Goal: Complete application form: Complete application form

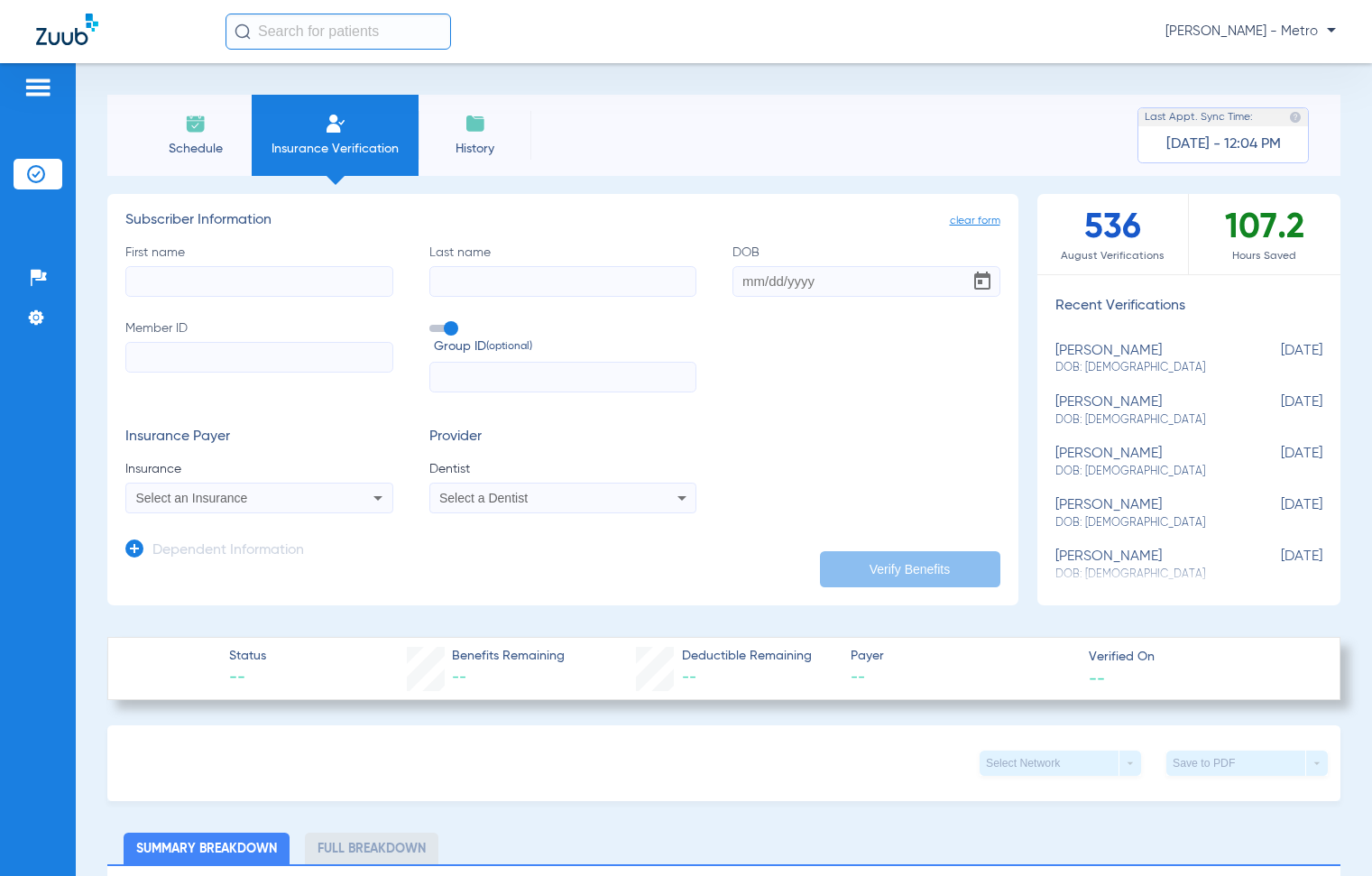
click at [297, 275] on input "First name" at bounding box center [258, 281] width 268 height 31
click at [281, 275] on input "First name" at bounding box center [258, 281] width 268 height 31
type input "[PERSON_NAME]"
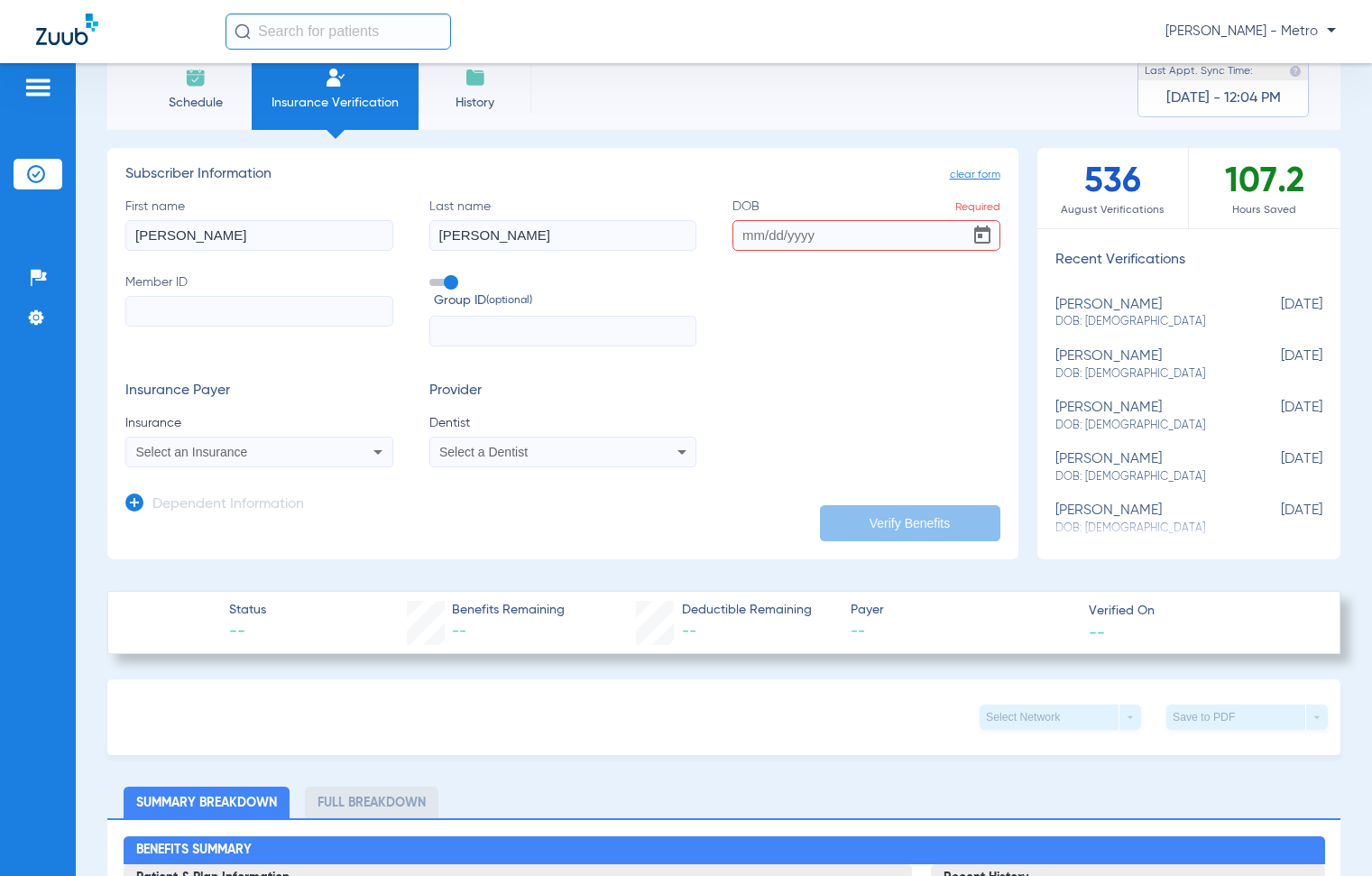
scroll to position [90, 0]
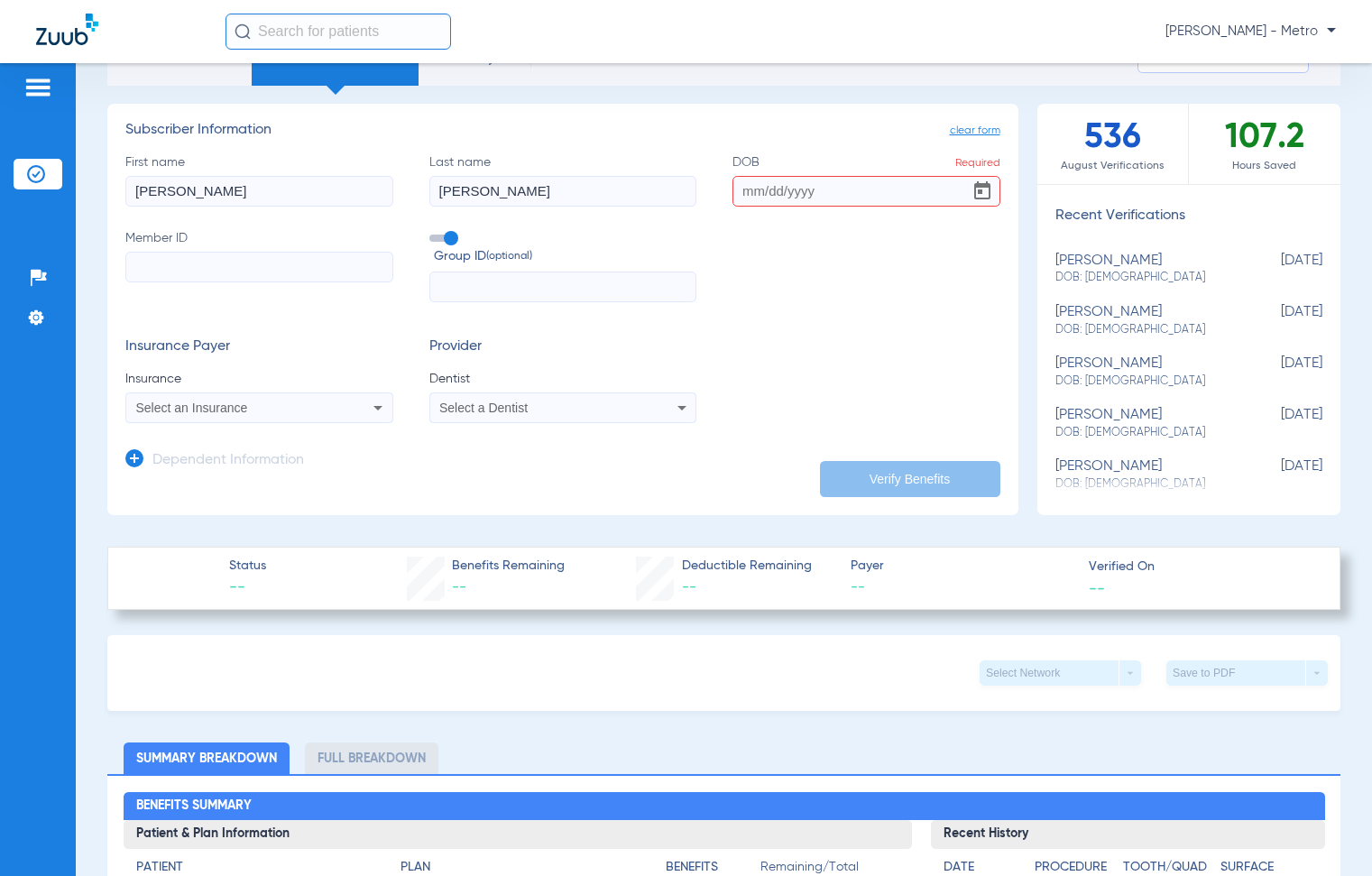
click at [740, 192] on input "DOB Required" at bounding box center [866, 191] width 268 height 31
click at [750, 192] on input "08092002" at bounding box center [866, 191] width 268 height 31
click at [771, 186] on input "08/092002" at bounding box center [866, 191] width 268 height 31
type input "[DATE]"
click at [236, 261] on input "Member ID" at bounding box center [258, 267] width 268 height 31
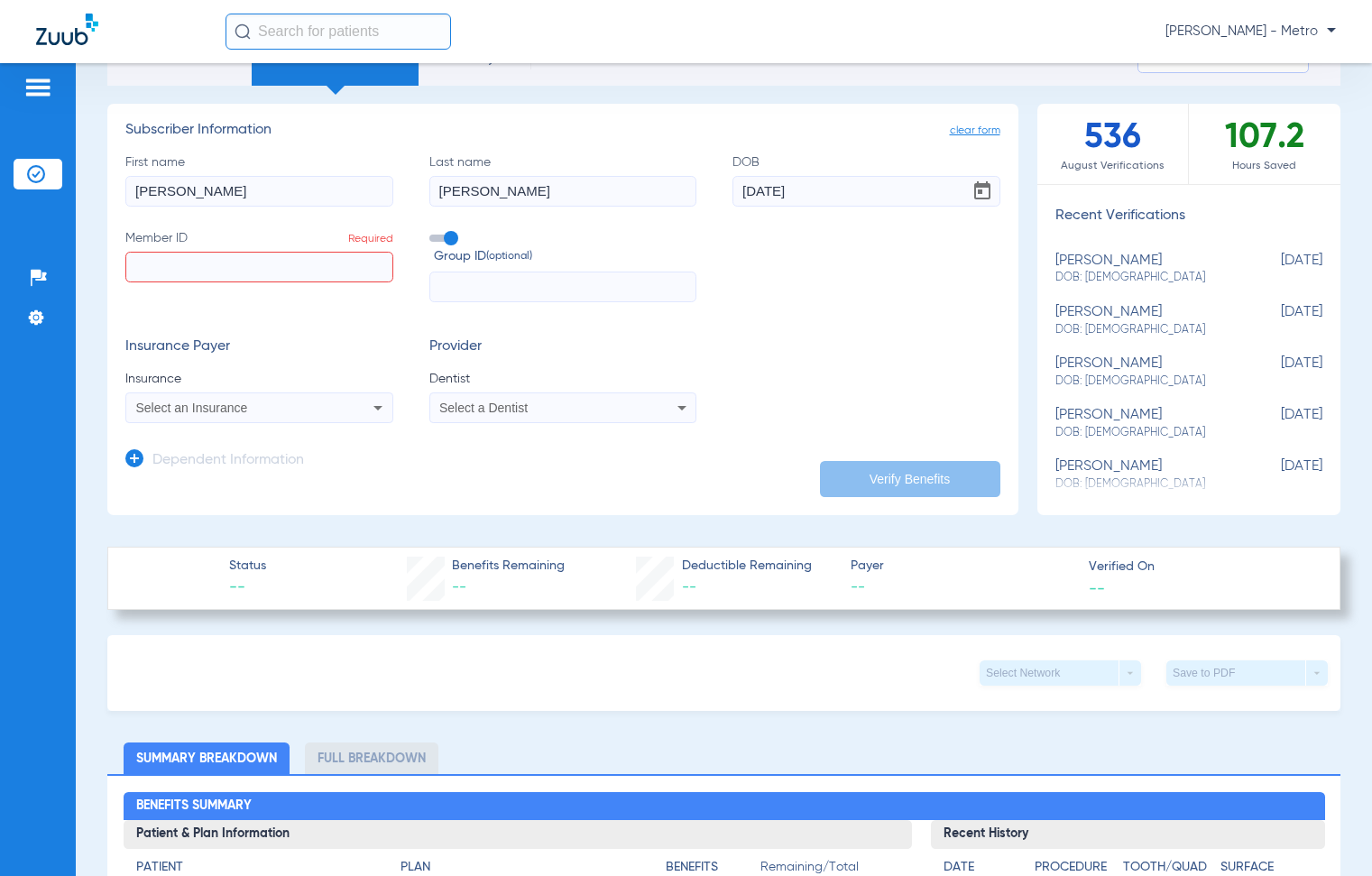
click at [334, 273] on input "Member ID Required" at bounding box center [258, 267] width 268 height 31
type input "UZ109515401"
click at [346, 402] on div "Select an Insurance" at bounding box center [258, 408] width 266 height 22
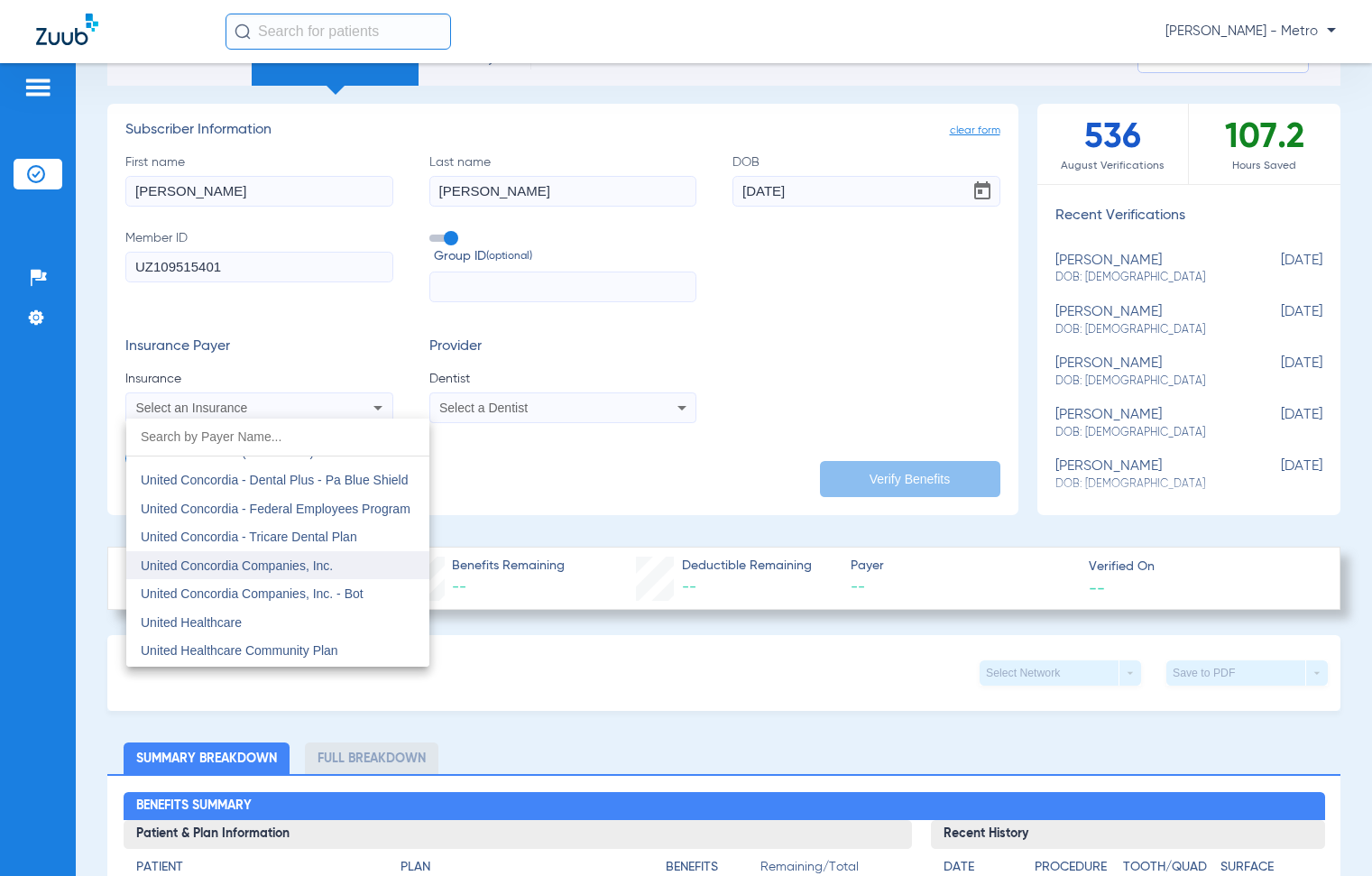
scroll to position [10630, 0]
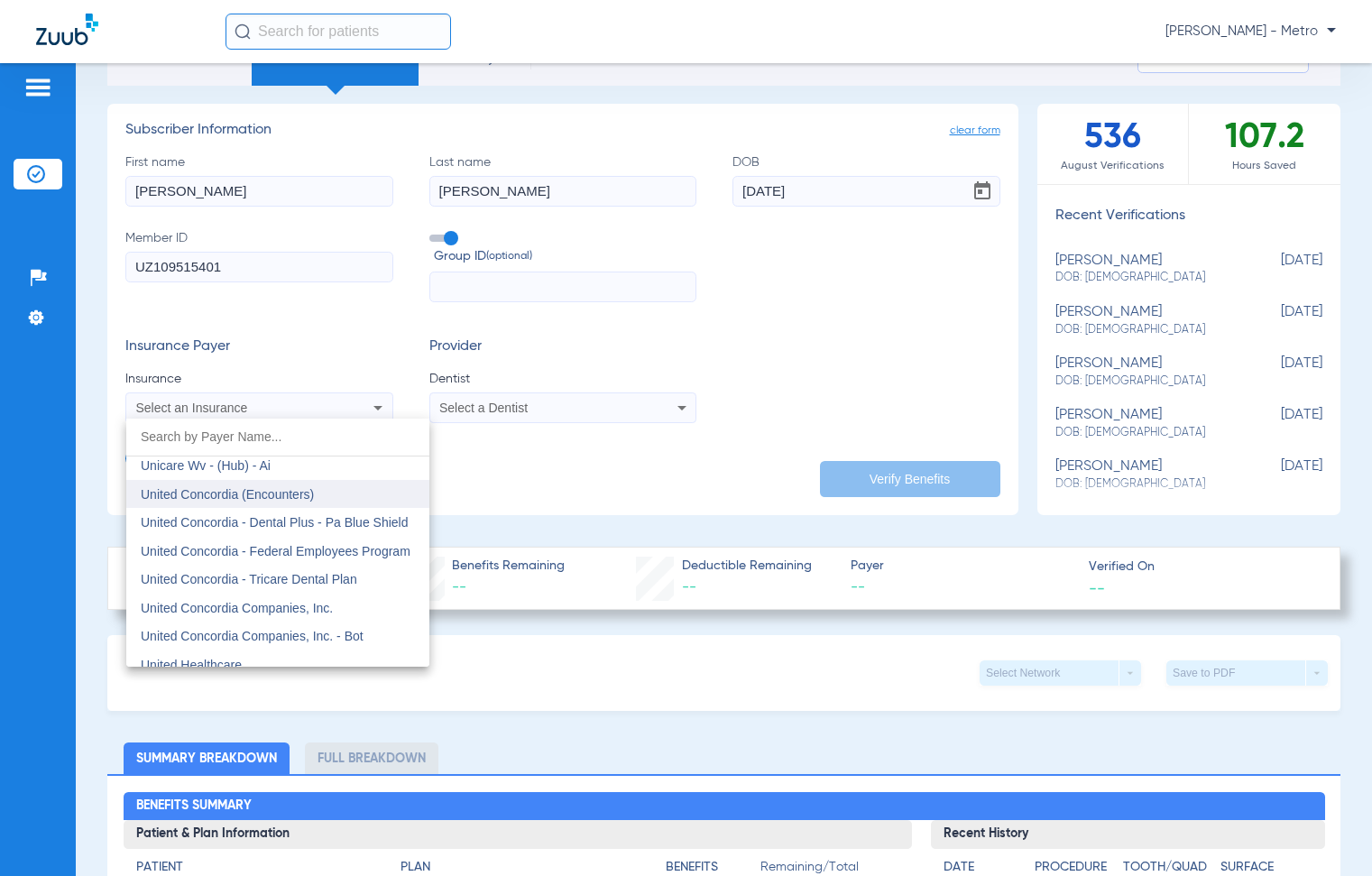
click at [313, 493] on span "United Concordia (Encounters)" at bounding box center [227, 494] width 173 height 15
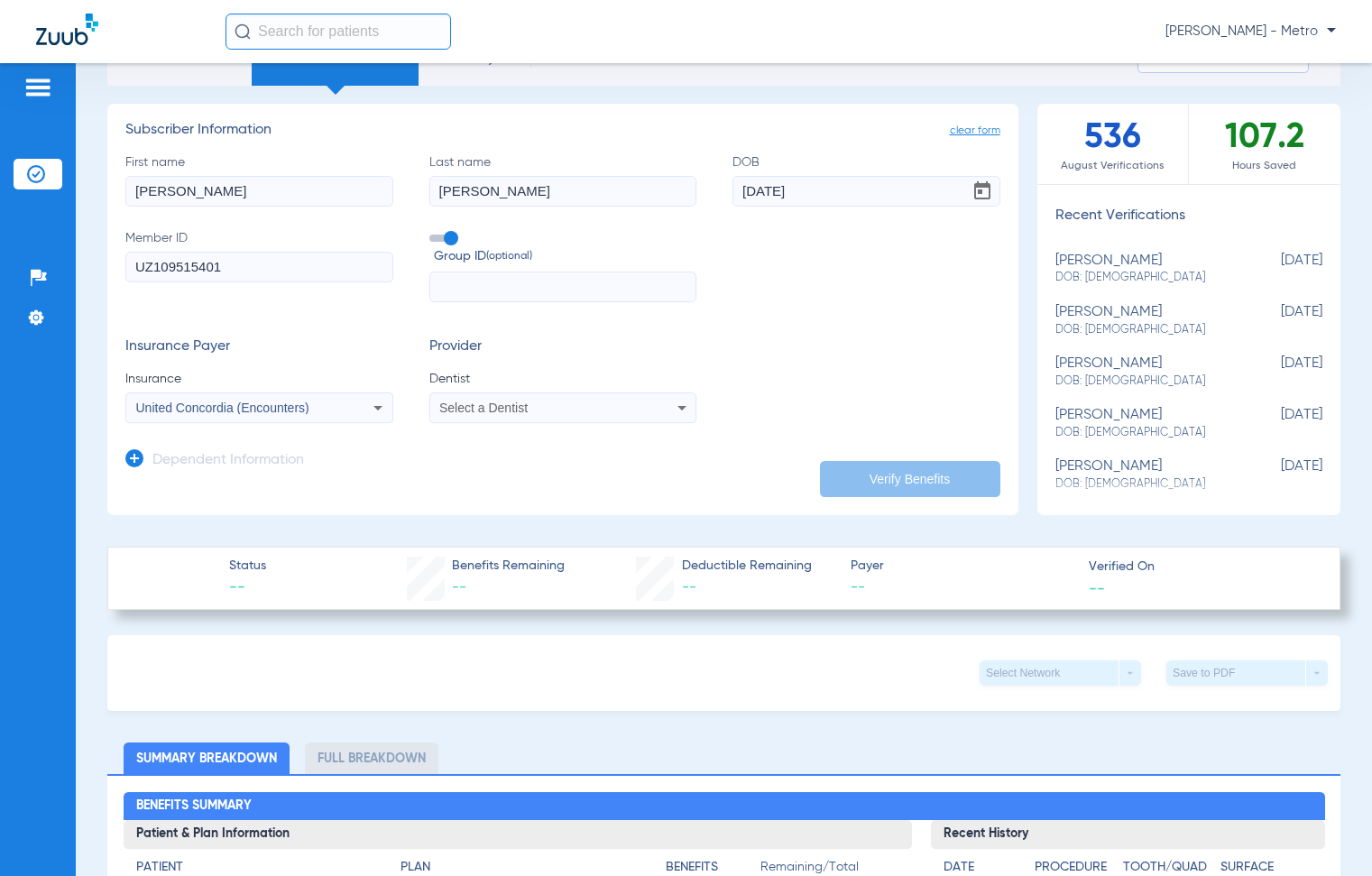
click at [549, 410] on div "Select a Dentist" at bounding box center [538, 408] width 198 height 13
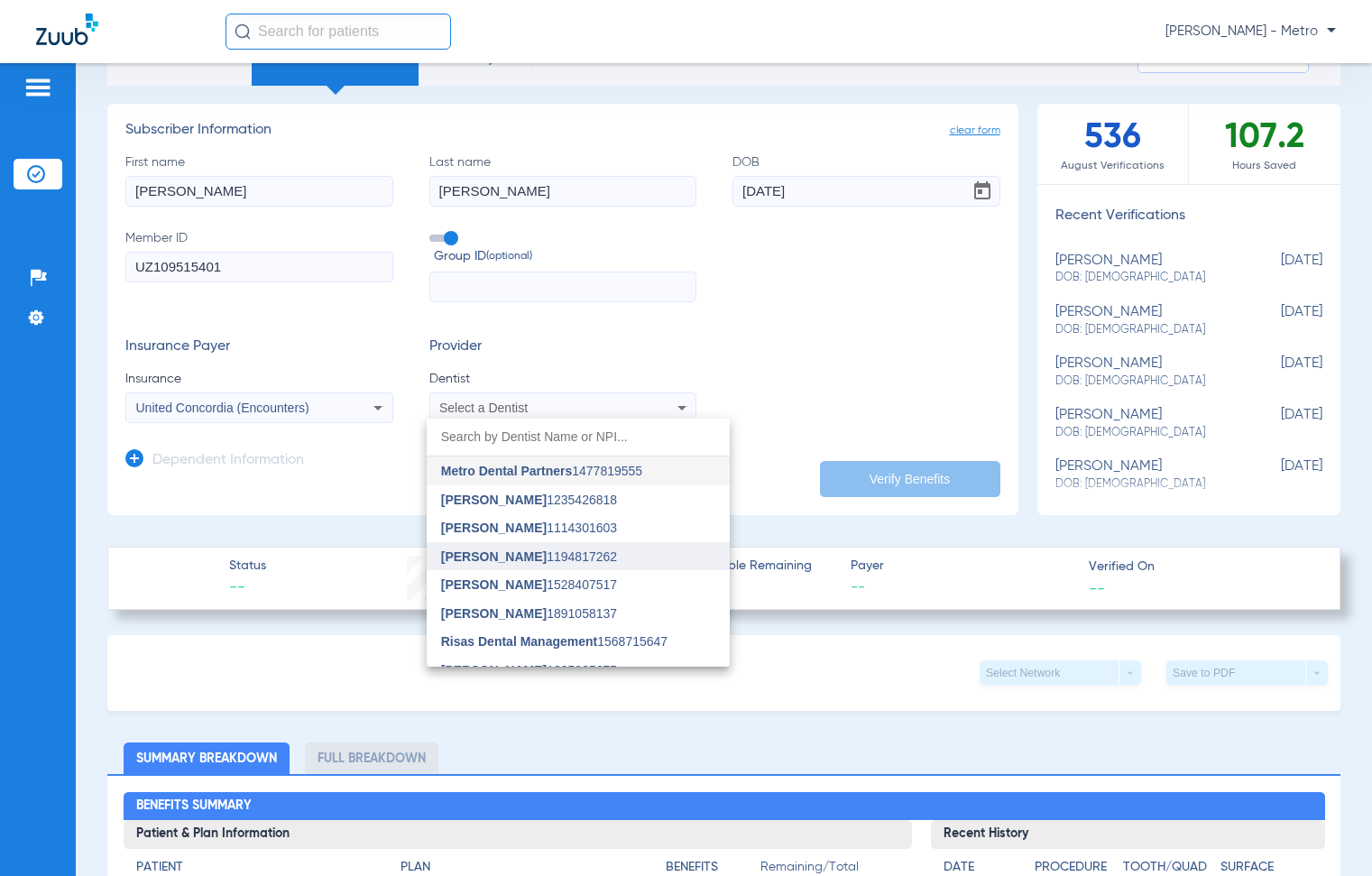
click at [540, 560] on span "[PERSON_NAME] 1194817262" at bounding box center [529, 557] width 176 height 13
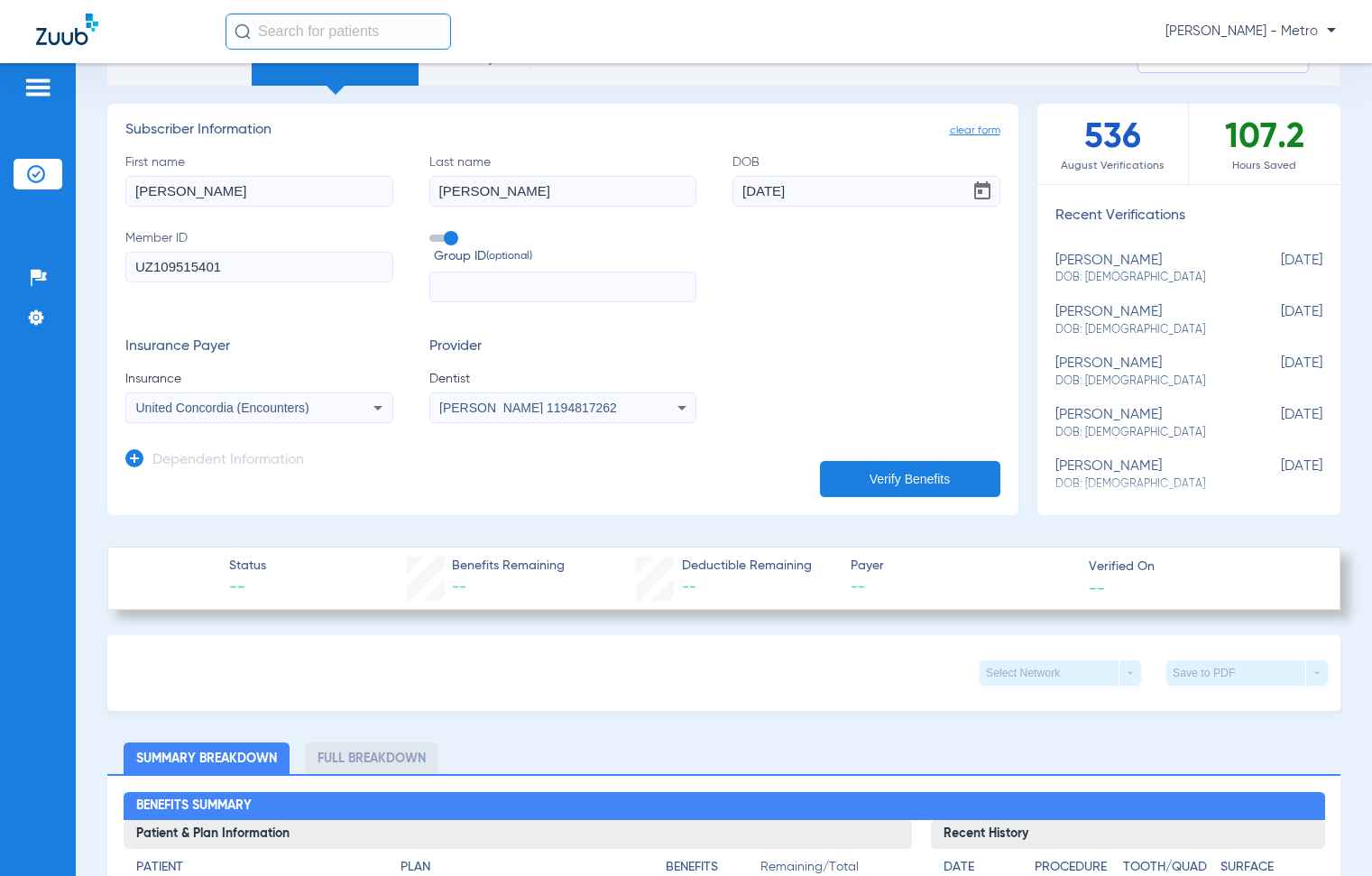
click at [881, 469] on button "Verify Benefits" at bounding box center [910, 479] width 180 height 36
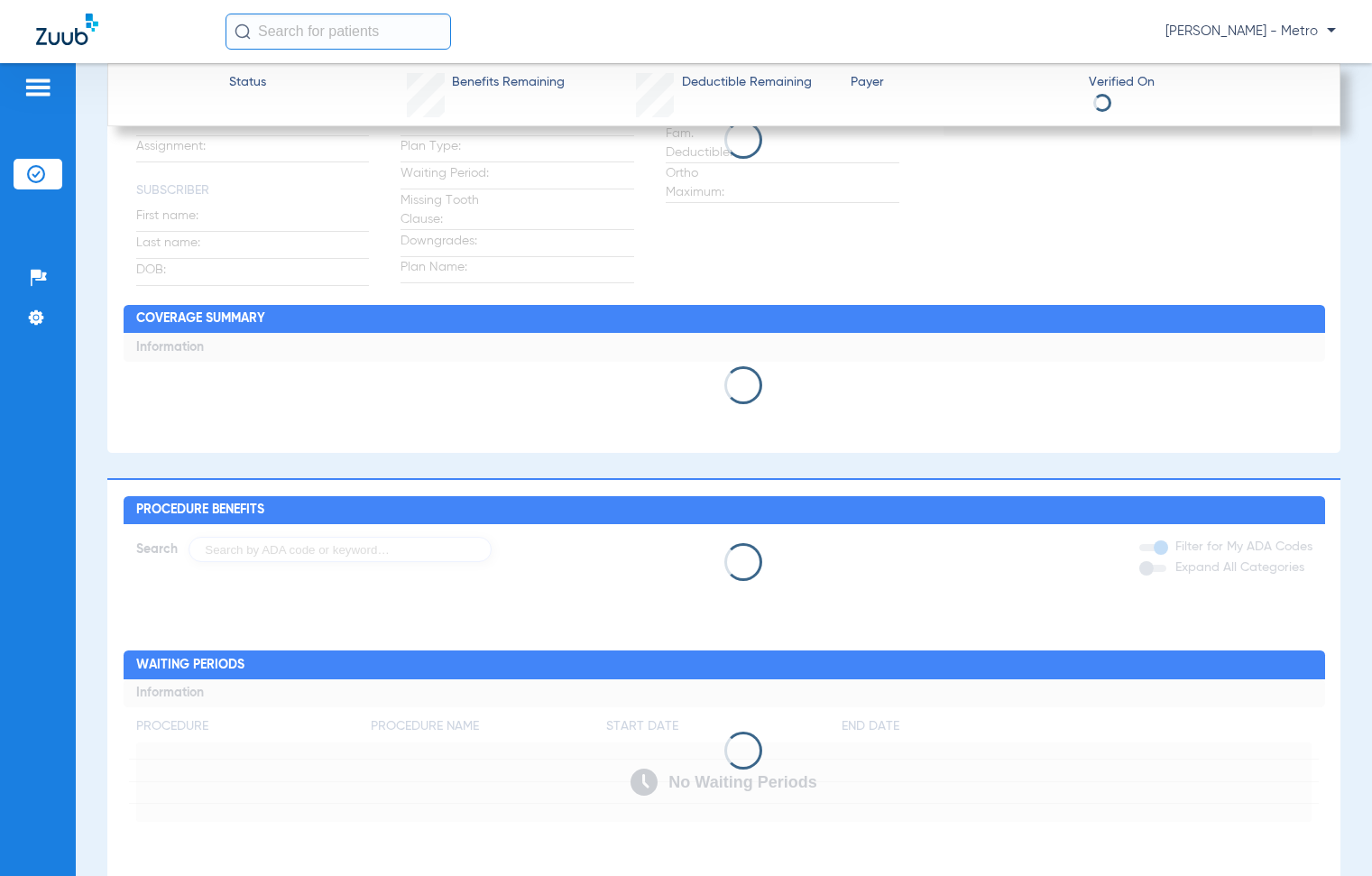
scroll to position [1082, 0]
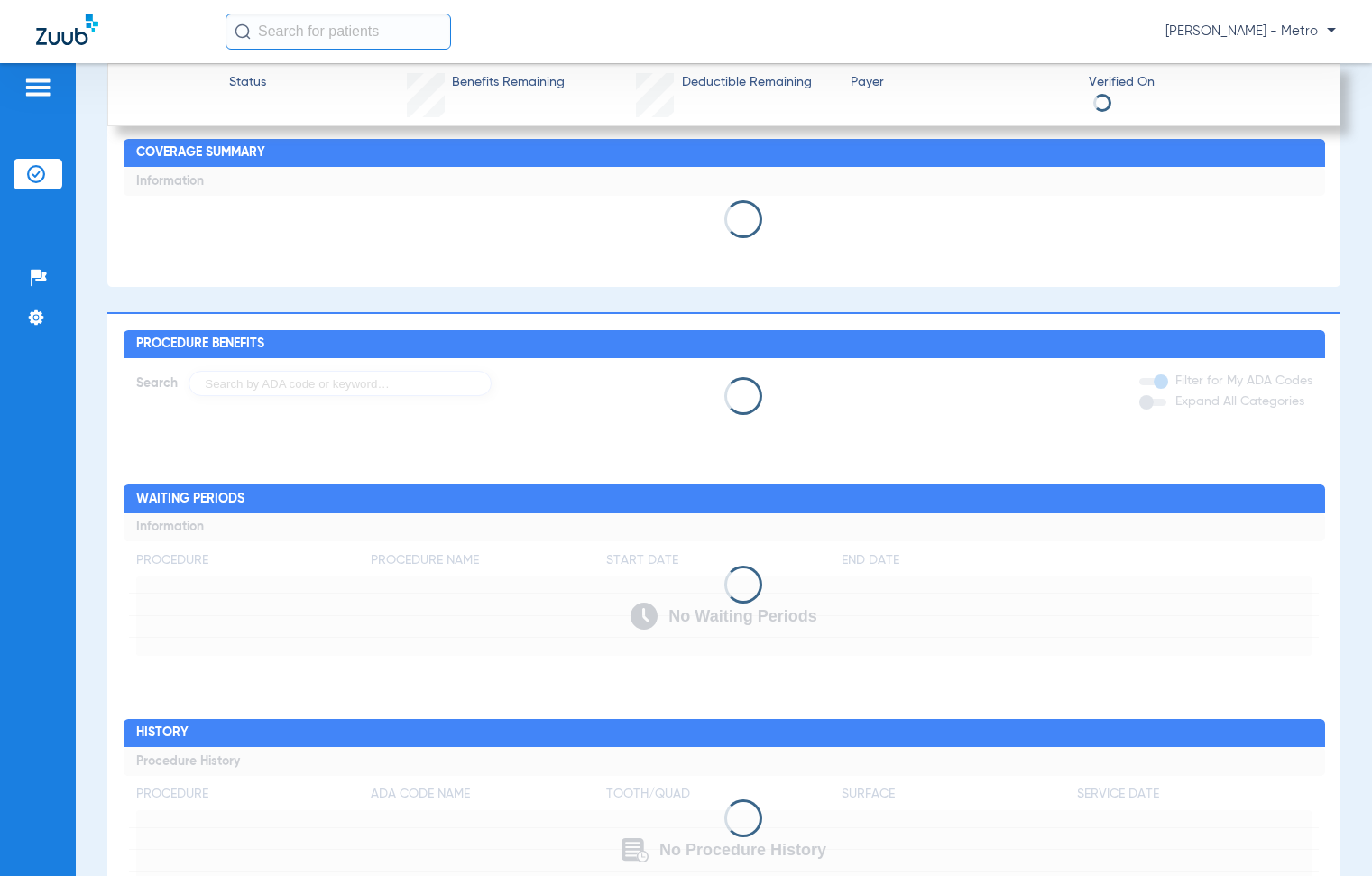
type input "[PERSON_NAME]"
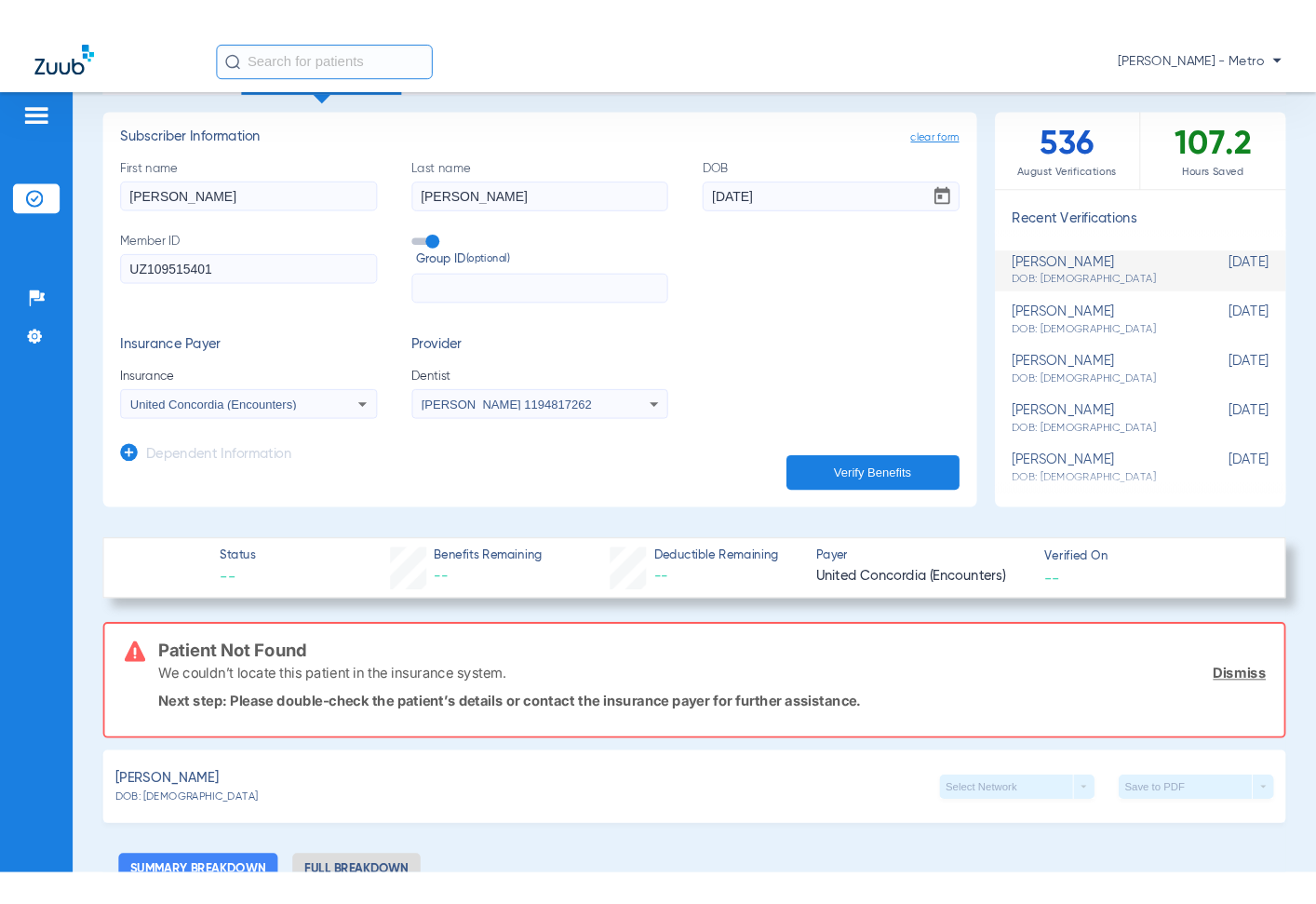
scroll to position [0, 0]
